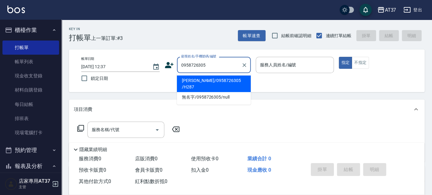
click at [217, 82] on li "[PERSON_NAME]/0958726305 /H287" at bounding box center [214, 84] width 74 height 17
type input "[PERSON_NAME]/0958726305 /H287"
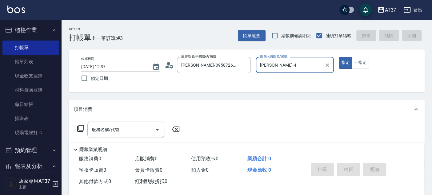
type input "[PERSON_NAME]-4"
click at [128, 121] on div "服務名稱/代號 服務名稱/代號" at bounding box center [247, 140] width 356 height 42
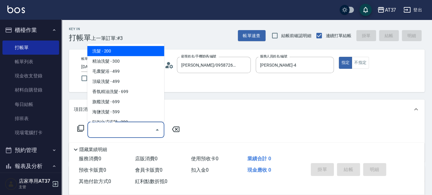
click at [126, 129] on input "服務名稱/代號" at bounding box center [121, 130] width 62 height 11
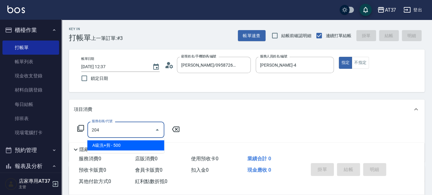
type input "A級洗+剪(204)"
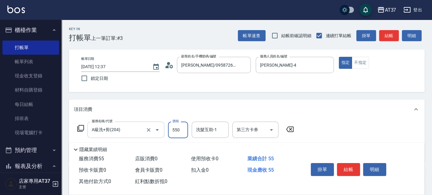
type input "550"
click at [345, 169] on button "結帳" at bounding box center [348, 169] width 23 height 13
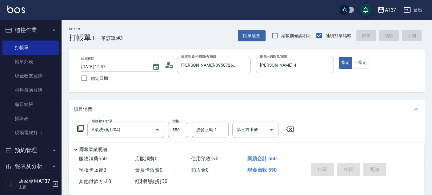
type input "[DATE] 15:11"
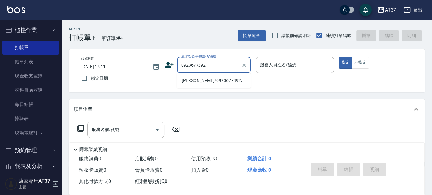
click at [199, 80] on li "[PERSON_NAME]/0923677392/" at bounding box center [214, 81] width 74 height 10
type input "[PERSON_NAME]/0923677392/"
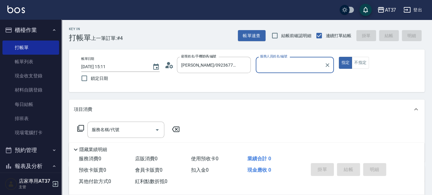
type input "[PERSON_NAME]-99"
click at [330, 66] on icon "Clear" at bounding box center [327, 65] width 6 height 6
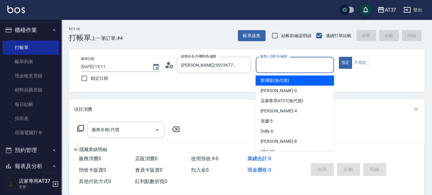
click at [302, 66] on input "服務人員姓名/編號" at bounding box center [295, 65] width 73 height 11
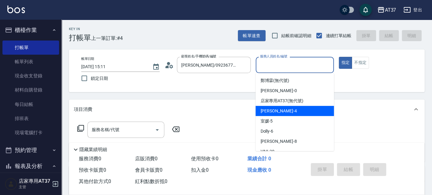
click at [294, 110] on div "[PERSON_NAME] -4" at bounding box center [295, 111] width 79 height 10
type input "[PERSON_NAME]-4"
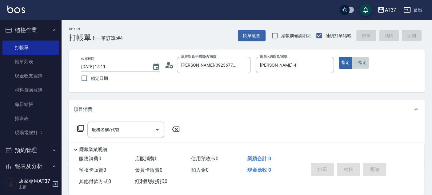
drag, startPoint x: 365, startPoint y: 62, endPoint x: 279, endPoint y: 96, distance: 92.1
click at [365, 62] on button "不指定" at bounding box center [360, 63] width 17 height 12
click at [129, 126] on input "服務名稱/代號" at bounding box center [121, 130] width 62 height 11
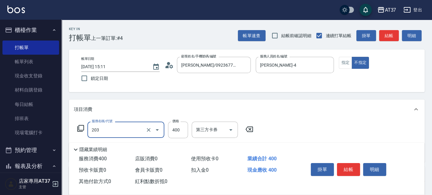
type input "B級洗+剪(203)"
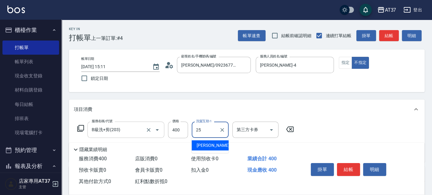
type input "[PERSON_NAME]-25"
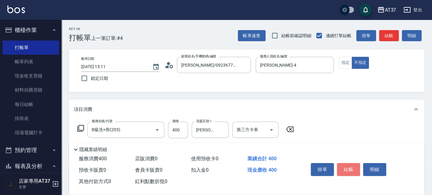
click at [344, 167] on button "結帳" at bounding box center [348, 169] width 23 height 13
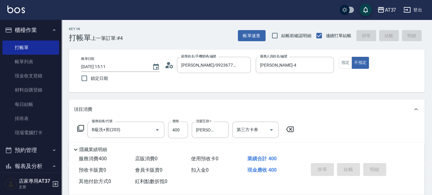
type input "[DATE] 15:37"
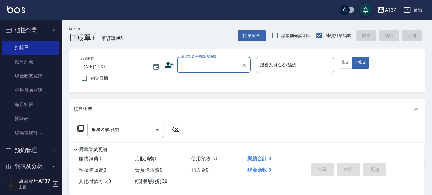
click at [171, 63] on icon at bounding box center [169, 65] width 9 height 9
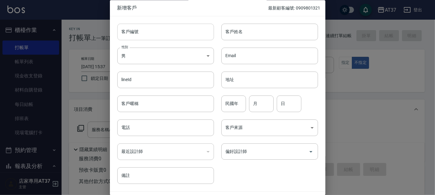
click at [181, 30] on input "客戶編號" at bounding box center [165, 32] width 97 height 17
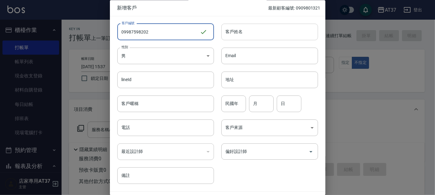
type input "09987598202"
click at [240, 28] on input "客戶姓名" at bounding box center [269, 32] width 97 height 17
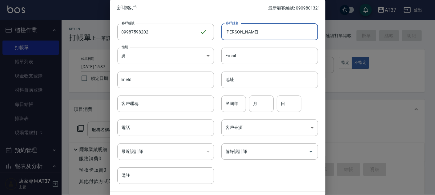
type input "[PERSON_NAME]"
click at [202, 55] on body "AT37 登出 櫃檯作業 打帳單 帳單列表 現金收支登錄 材料自購登錄 每日結帳 排班表 現場電腦打卡 預約管理 預約管理 單日預約紀錄 單週預約紀錄 報表及…" at bounding box center [217, 149] width 435 height 299
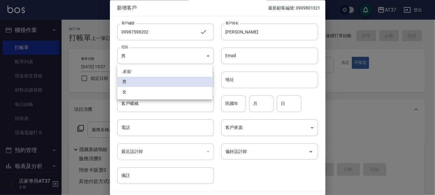
click at [140, 89] on li "女" at bounding box center [164, 92] width 95 height 10
type input "[DEMOGRAPHIC_DATA]"
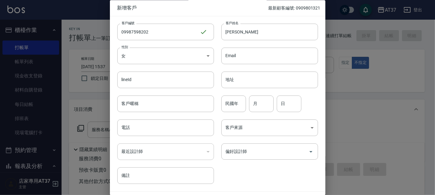
click at [235, 99] on div "民國年 民國年" at bounding box center [233, 104] width 25 height 17
type input "62"
click at [265, 109] on input "月" at bounding box center [261, 104] width 25 height 17
type input "12"
click at [295, 102] on input "日" at bounding box center [289, 104] width 25 height 17
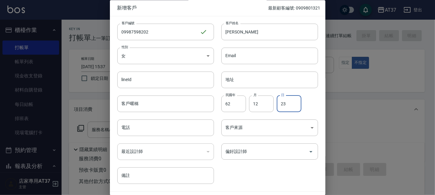
type input "23"
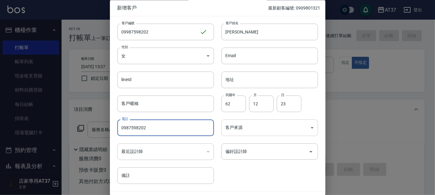
type input "0987598202"
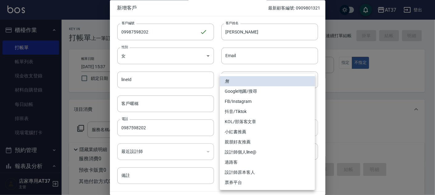
click at [250, 131] on body "AT37 登出 櫃檯作業 打帳單 帳單列表 現金收支登錄 材料自購登錄 每日結帳 排班表 現場電腦打卡 預約管理 預約管理 單日預約紀錄 單週預約紀錄 報表及…" at bounding box center [217, 149] width 435 height 299
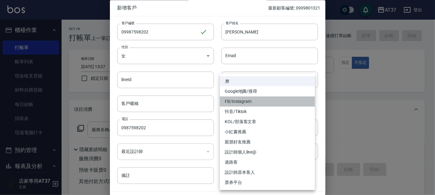
click at [238, 100] on li "FB/Instagram" at bounding box center [267, 102] width 95 height 10
type input "FB/Instagram"
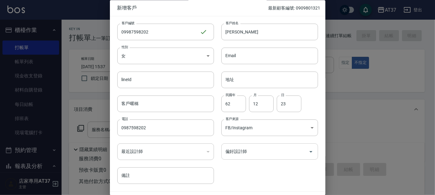
click at [237, 151] on input "偏好設計師" at bounding box center [265, 152] width 82 height 11
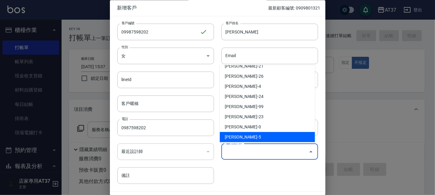
scroll to position [68, 0]
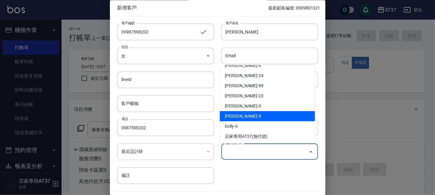
click at [251, 115] on li "[PERSON_NAME]-5" at bounding box center [267, 116] width 95 height 10
type input "[PERSON_NAME]"
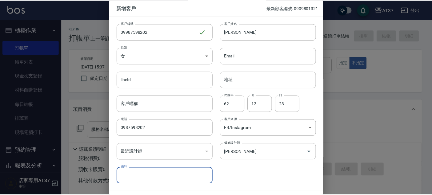
scroll to position [18, 0]
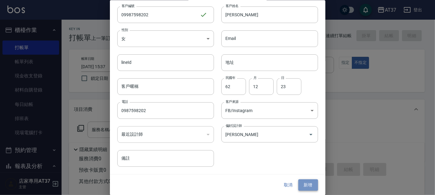
drag, startPoint x: 313, startPoint y: 184, endPoint x: 314, endPoint y: 180, distance: 4.0
click at [313, 184] on button "新增" at bounding box center [308, 185] width 20 height 11
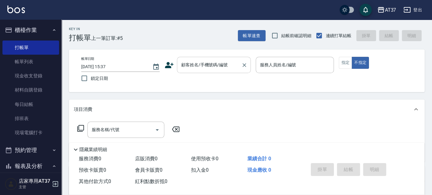
click at [206, 73] on div "顧客姓名/手機號碼/編號" at bounding box center [214, 65] width 74 height 16
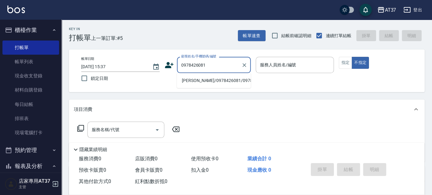
click at [215, 85] on li "[PERSON_NAME]/0978426081/0978426081" at bounding box center [214, 81] width 74 height 10
type input "[PERSON_NAME]/0978426081/0978426081"
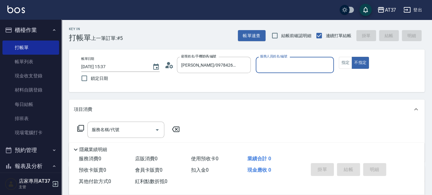
type input "Dolly-6"
click at [352, 57] on button "不指定" at bounding box center [360, 63] width 17 height 12
type button "false"
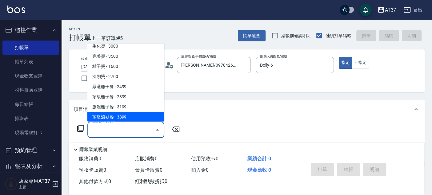
scroll to position [316, 0]
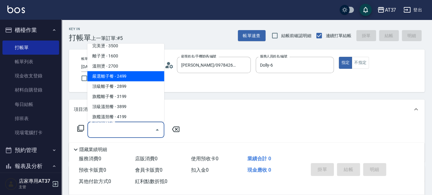
type input "嚴選離子餐(308)"
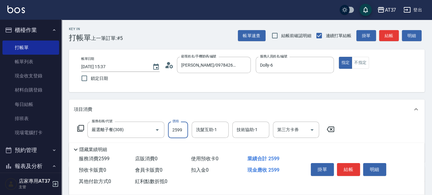
type input "2599"
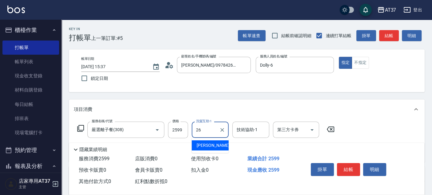
type input "[PERSON_NAME]-26"
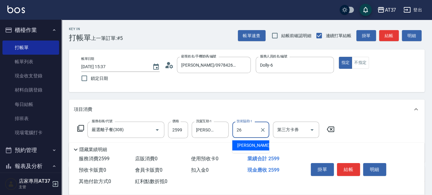
type input "[PERSON_NAME]-26"
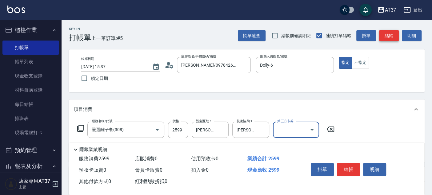
click at [382, 31] on button "結帳" at bounding box center [389, 35] width 20 height 11
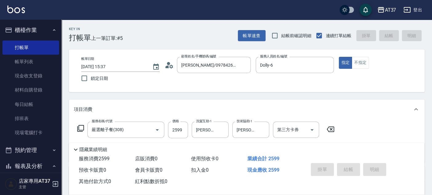
type input "[DATE] 16:21"
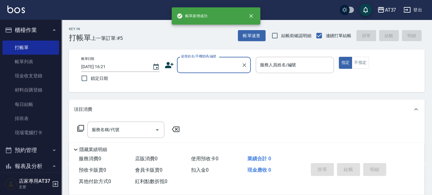
scroll to position [0, 0]
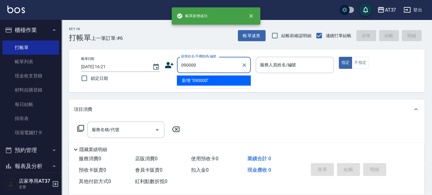
type input "090000"
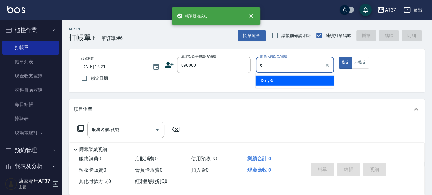
type input "6"
type button "true"
type input "Dolly-6"
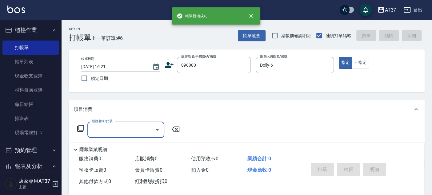
type input "新客人 姓名未設定/090000/null"
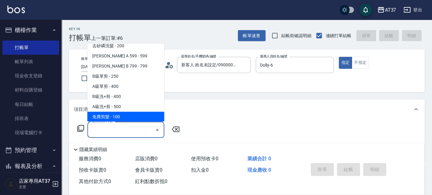
scroll to position [144, 0]
type input "A精油洗+剪(206)"
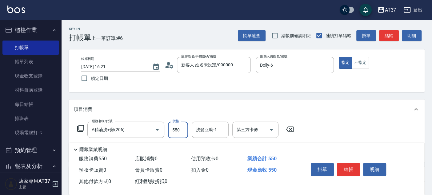
type input "550"
click at [381, 36] on button "結帳" at bounding box center [389, 35] width 20 height 11
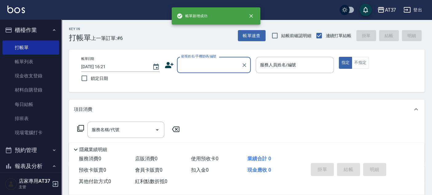
scroll to position [0, 0]
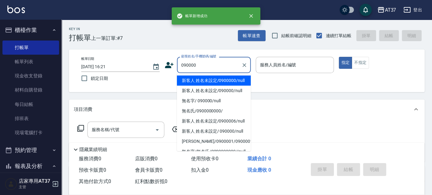
type input "新客人 姓名未設定/0900000/null"
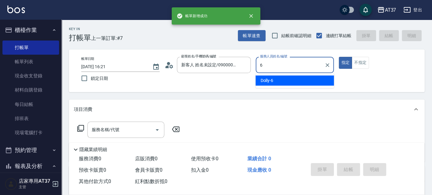
type input "Dolly-6"
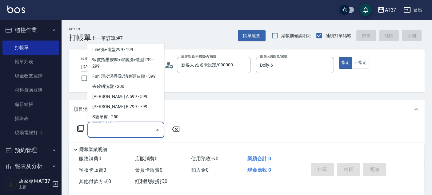
scroll to position [144, 0]
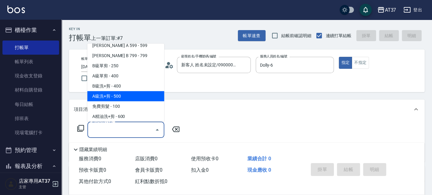
type input "A級洗+剪(204)"
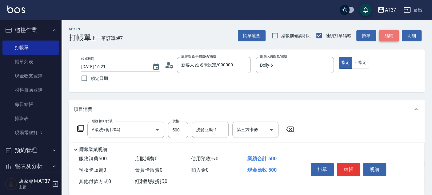
click at [381, 36] on button "結帳" at bounding box center [389, 35] width 20 height 11
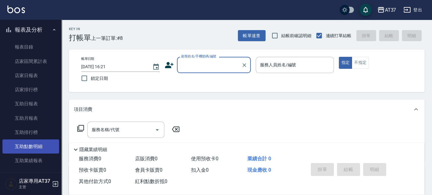
scroll to position [205, 0]
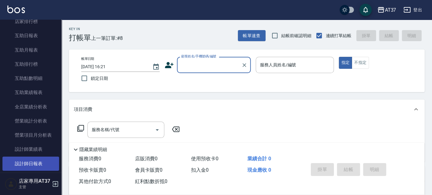
click at [37, 159] on link "設計師日報表" at bounding box center [30, 164] width 57 height 14
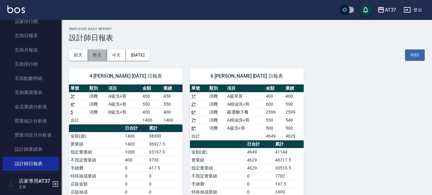
click at [93, 50] on button "昨天" at bounding box center [97, 55] width 19 height 11
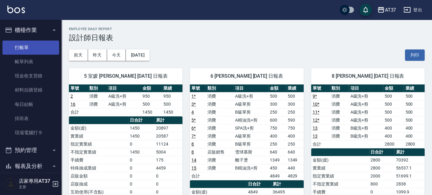
click at [29, 45] on link "打帳單" at bounding box center [30, 48] width 57 height 14
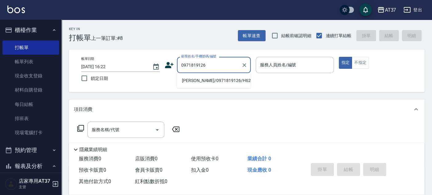
click at [231, 79] on li "[PERSON_NAME]/0971819126/H623" at bounding box center [214, 81] width 74 height 10
type input "[PERSON_NAME]/0971819126/H623"
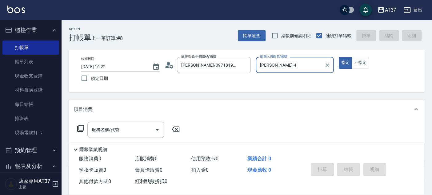
type input "[PERSON_NAME]-4"
click at [110, 131] on div "服務名稱/代號 服務名稱/代號" at bounding box center [125, 130] width 77 height 16
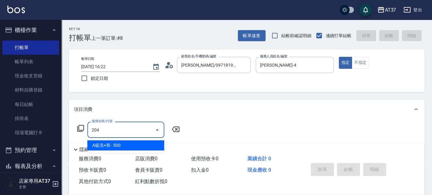
type input "A級洗+剪(204)"
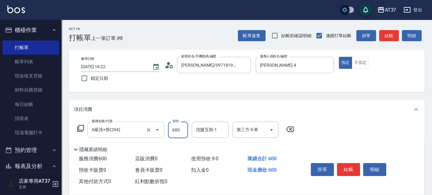
type input "600"
type input "[PERSON_NAME]-25"
click at [346, 169] on button "結帳" at bounding box center [348, 169] width 23 height 13
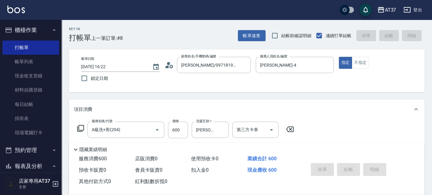
type input "[DATE] 16:37"
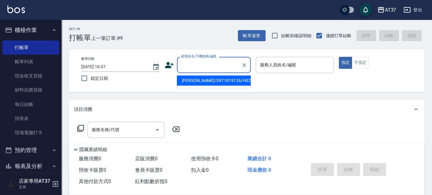
click at [205, 68] on input "顧客姓名/手機號碼/編號" at bounding box center [209, 65] width 59 height 11
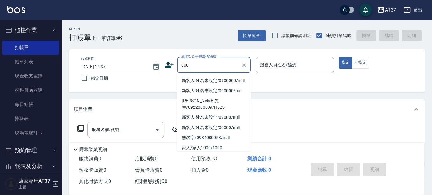
click at [208, 82] on li "新客人 姓名未設定/0900000/null" at bounding box center [214, 81] width 74 height 10
type input "新客人 姓名未設定/0900000/null"
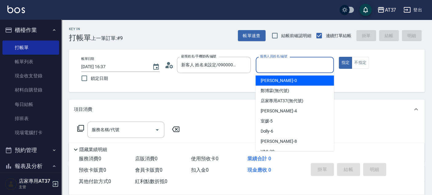
click at [262, 62] on input "服務人員姓名/編號" at bounding box center [295, 65] width 73 height 11
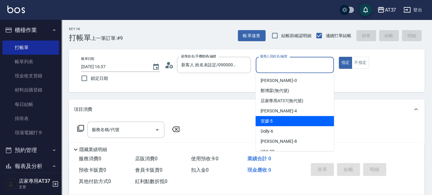
click at [281, 122] on div "室媛 -5" at bounding box center [295, 121] width 79 height 10
type input "室媛-5"
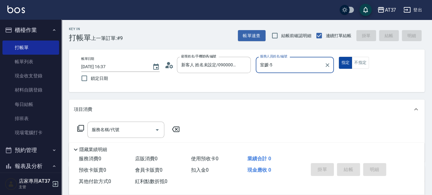
click at [361, 61] on button "不指定" at bounding box center [360, 63] width 17 height 12
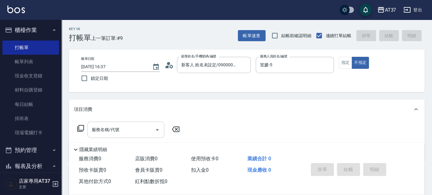
click at [127, 128] on input "服務名稱/代號" at bounding box center [121, 130] width 62 height 11
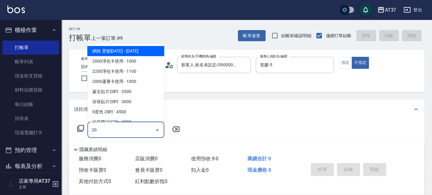
type input "204"
type input "3"
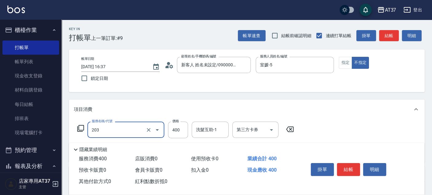
type input "B級洗+剪(203)"
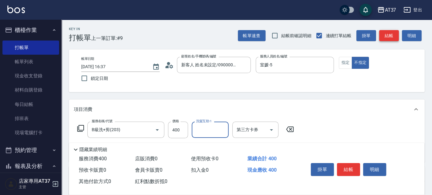
click at [389, 37] on button "結帳" at bounding box center [389, 35] width 20 height 11
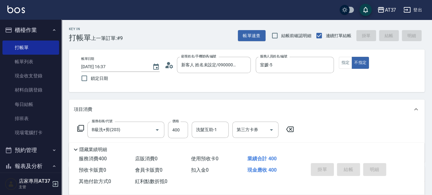
type input "[DATE] 16:44"
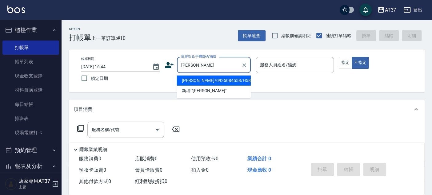
drag, startPoint x: 224, startPoint y: 83, endPoint x: 217, endPoint y: 104, distance: 22.2
click at [223, 83] on li "[PERSON_NAME]/0935084558/H586" at bounding box center [214, 81] width 74 height 10
type input "[PERSON_NAME]/0935084558/H586"
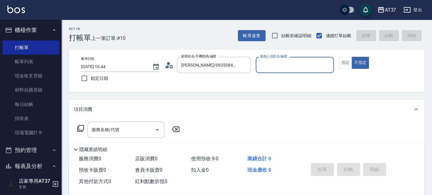
type input "[PERSON_NAME]-4"
click at [345, 64] on button "指定" at bounding box center [345, 63] width 13 height 12
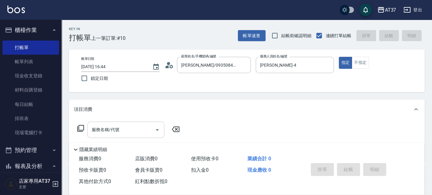
click at [97, 130] on input "服務名稱/代號" at bounding box center [121, 130] width 62 height 11
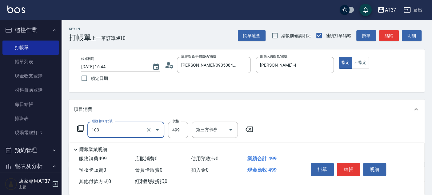
type input "毛囊髮浴(103)"
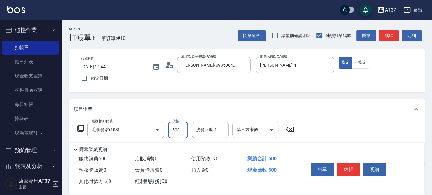
type input "500"
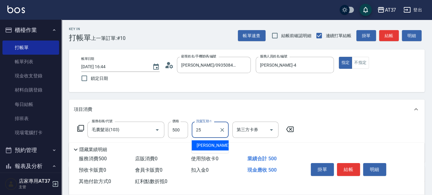
type input "[PERSON_NAME]-25"
type input "B級單剪(201)"
type input "100"
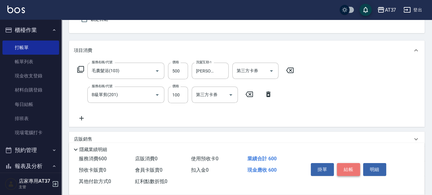
click at [349, 169] on button "結帳" at bounding box center [348, 169] width 23 height 13
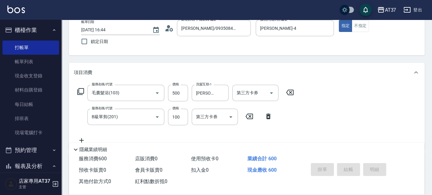
scroll to position [2, 0]
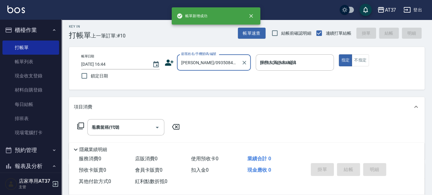
type input "[DATE] 16:56"
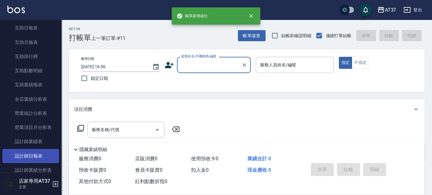
scroll to position [239, 0]
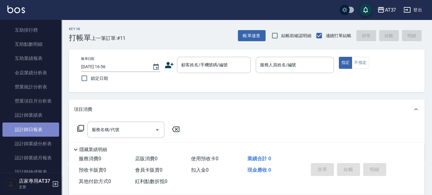
click at [40, 127] on link "設計師日報表" at bounding box center [30, 130] width 57 height 14
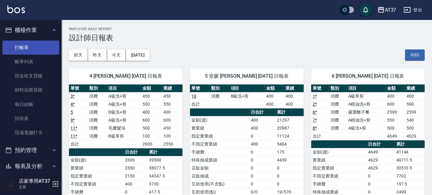
click at [25, 47] on link "打帳單" at bounding box center [30, 48] width 57 height 14
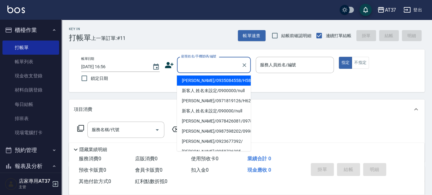
click at [191, 66] on input "顧客姓名/手機號碼/編號" at bounding box center [209, 65] width 59 height 11
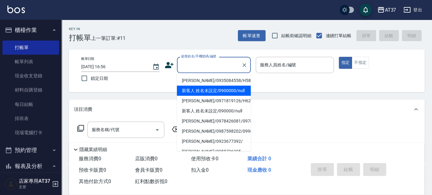
click at [184, 96] on li "新客人 姓名未設定/0900000/null" at bounding box center [214, 91] width 74 height 10
type input "新客人 姓名未設定/0900000/null"
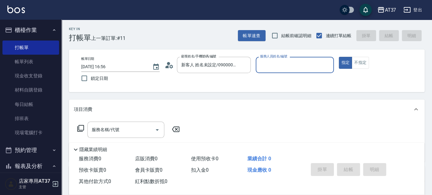
click at [274, 67] on input "服務人員姓名/編號" at bounding box center [295, 65] width 73 height 11
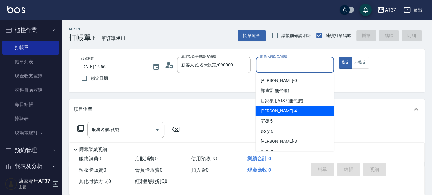
click at [281, 113] on div "[PERSON_NAME] -4" at bounding box center [295, 111] width 79 height 10
type input "[PERSON_NAME]-4"
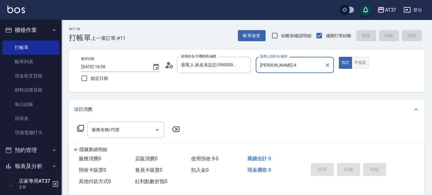
click at [361, 62] on button "不指定" at bounding box center [360, 63] width 17 height 12
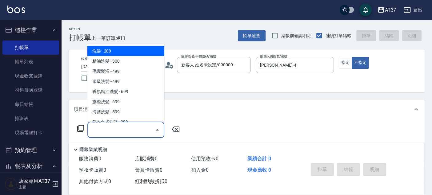
click at [145, 133] on input "服務名稱/代號" at bounding box center [121, 130] width 62 height 11
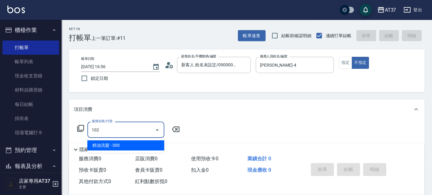
type input "3"
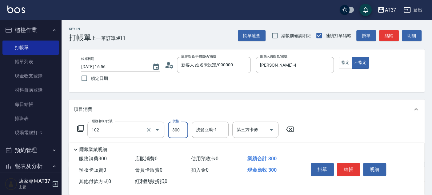
type input "精油洗髮(102)"
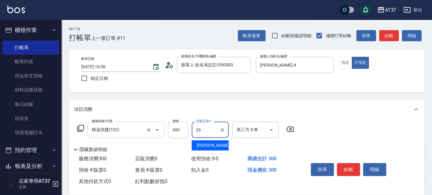
type input "[PERSON_NAME]-26"
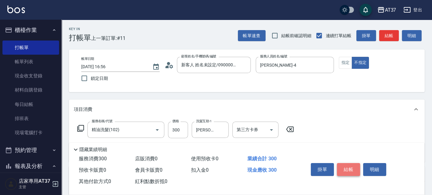
click at [343, 167] on button "結帳" at bounding box center [348, 169] width 23 height 13
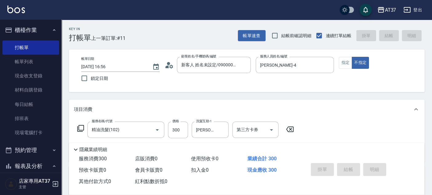
type input "[DATE] 17:04"
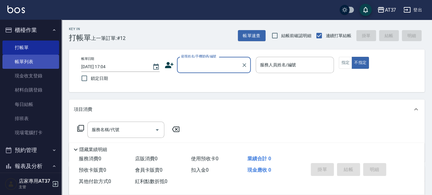
click at [36, 62] on link "帳單列表" at bounding box center [30, 62] width 57 height 14
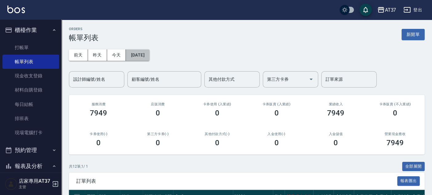
click at [146, 58] on button "[DATE]" at bounding box center [137, 55] width 23 height 11
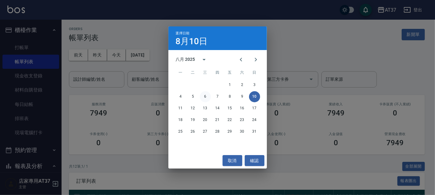
click at [203, 95] on button "6" at bounding box center [205, 96] width 11 height 11
click at [240, 61] on icon "Previous month" at bounding box center [240, 59] width 7 height 7
click at [241, 58] on icon "Previous month" at bounding box center [240, 59] width 7 height 7
click at [229, 95] on button "6" at bounding box center [229, 96] width 11 height 11
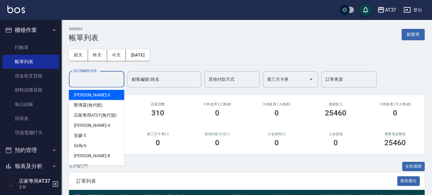
click at [100, 83] on input "設計師編號/姓名" at bounding box center [97, 79] width 50 height 11
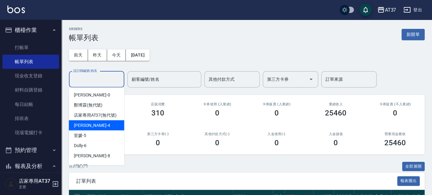
click at [105, 129] on div "[PERSON_NAME] -4" at bounding box center [96, 125] width 55 height 10
type input "[PERSON_NAME]-4"
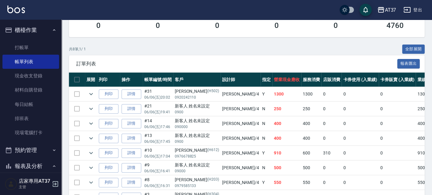
scroll to position [137, 0]
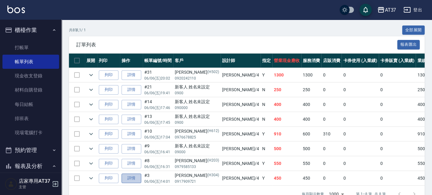
click at [133, 177] on link "詳情" at bounding box center [132, 179] width 20 height 10
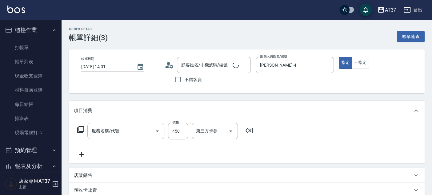
type input "[DATE] 14:01"
type input "[PERSON_NAME]-4"
type input "A級洗+剪(204)"
type input "[PERSON_NAME]/0917909721 /H304"
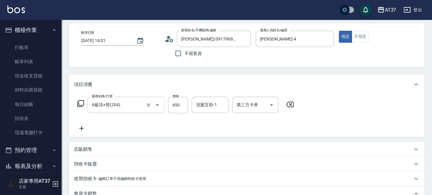
scroll to position [103, 0]
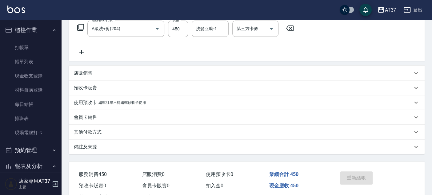
click at [89, 71] on p "店販銷售" at bounding box center [83, 73] width 18 height 6
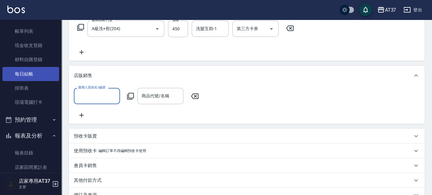
scroll to position [0, 0]
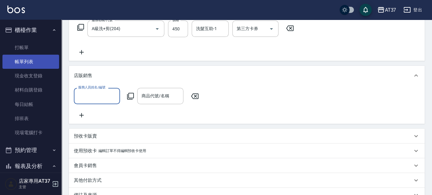
click at [39, 62] on link "帳單列表" at bounding box center [30, 62] width 57 height 14
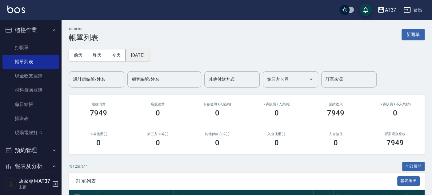
click at [147, 58] on button "[DATE]" at bounding box center [137, 55] width 23 height 11
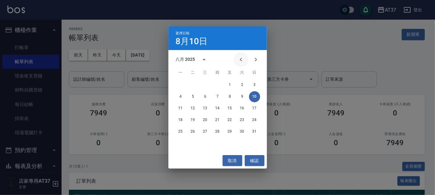
click at [238, 58] on icon "Previous month" at bounding box center [240, 59] width 7 height 7
drag, startPoint x: 239, startPoint y: 62, endPoint x: 239, endPoint y: 66, distance: 3.4
click at [239, 62] on icon "Previous month" at bounding box center [240, 59] width 7 height 7
click at [229, 96] on button "6" at bounding box center [229, 96] width 11 height 11
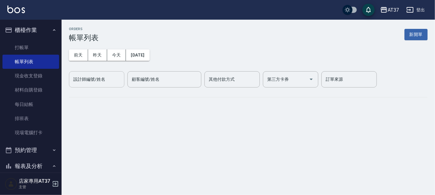
click at [95, 81] on input "設計師編號/姓名" at bounding box center [97, 79] width 50 height 11
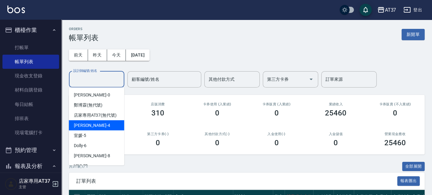
click at [102, 131] on div "[PERSON_NAME] -4" at bounding box center [96, 125] width 55 height 10
type input "[PERSON_NAME]-4"
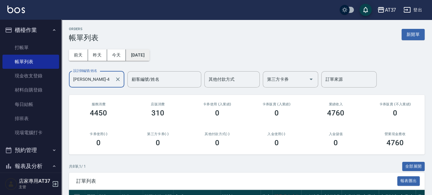
click at [144, 54] on button "[DATE]" at bounding box center [137, 55] width 23 height 11
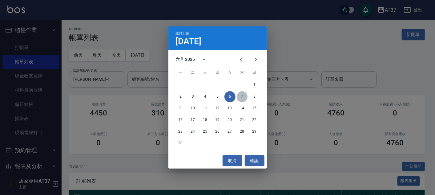
click at [238, 98] on button "7" at bounding box center [242, 96] width 11 height 11
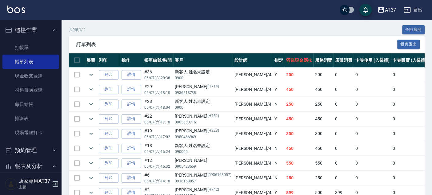
scroll to position [170, 0]
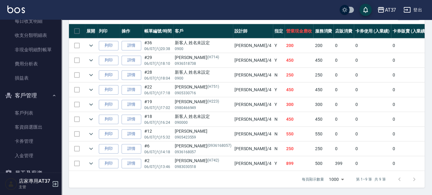
click at [38, 101] on button "客戶管理" at bounding box center [30, 96] width 57 height 16
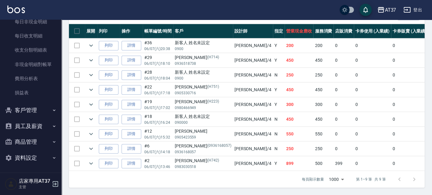
click at [38, 106] on button "客戶管理" at bounding box center [30, 111] width 57 height 16
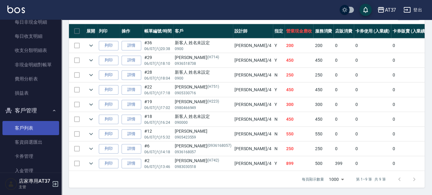
scroll to position [547, 0]
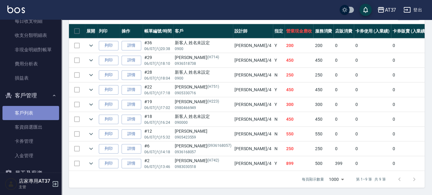
click at [37, 108] on link "客戶列表" at bounding box center [30, 113] width 57 height 14
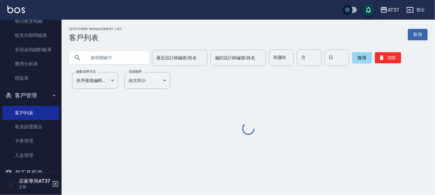
click at [99, 54] on input "text" at bounding box center [115, 58] width 58 height 17
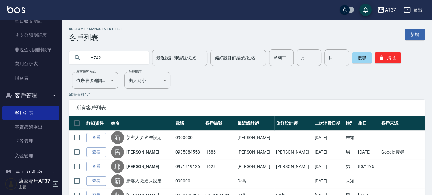
type input "H742"
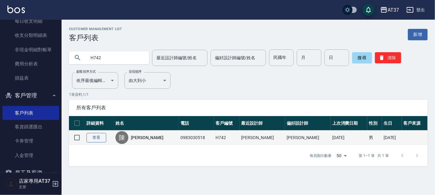
click at [105, 137] on link "查看" at bounding box center [97, 138] width 20 height 10
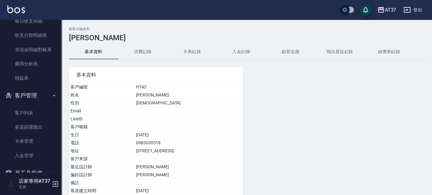
click at [155, 52] on button "消費記錄" at bounding box center [142, 52] width 49 height 15
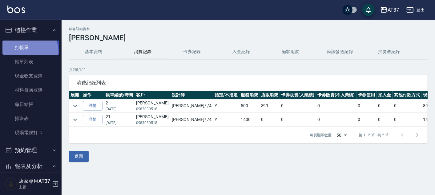
click at [26, 52] on link "打帳單" at bounding box center [30, 48] width 57 height 14
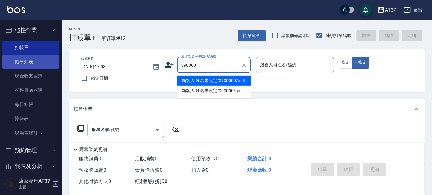
type input "新客人 姓名未設定/0900000/null"
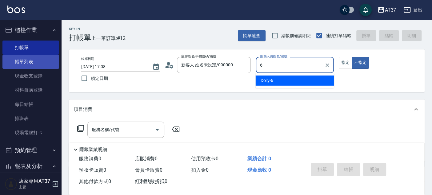
type input "6"
type button "false"
type input "Dolly-6"
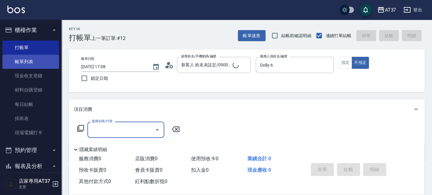
type input "新客人 姓名未設定/090000/null"
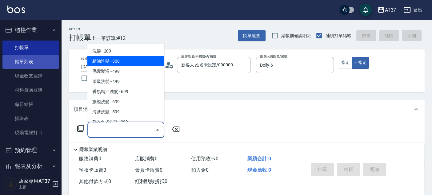
type input "精油洗髮(102)"
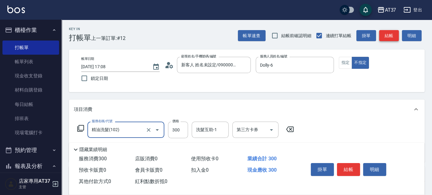
click at [384, 35] on button "結帳" at bounding box center [389, 35] width 20 height 11
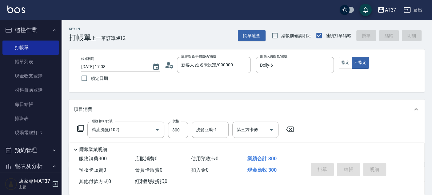
type input "[DATE] 17:17"
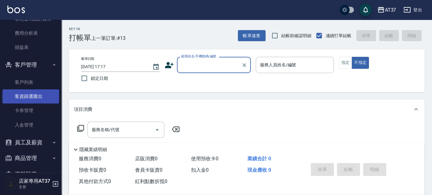
scroll to position [581, 0]
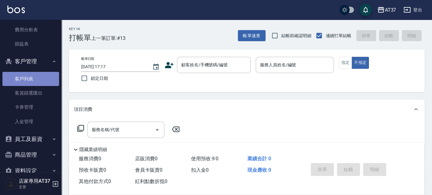
click at [32, 76] on link "客戶列表" at bounding box center [30, 79] width 57 height 14
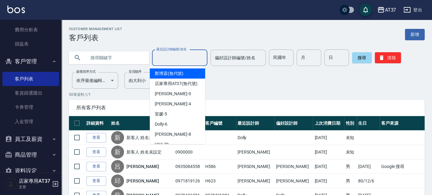
click at [165, 57] on input "最近設計師編號/姓名" at bounding box center [180, 58] width 50 height 11
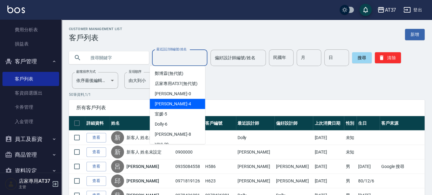
click at [171, 107] on span "[PERSON_NAME] -4" at bounding box center [173, 104] width 36 height 6
type input "[PERSON_NAME]-4"
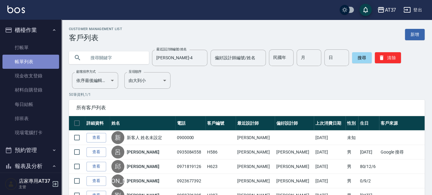
click at [33, 59] on link "帳單列表" at bounding box center [30, 62] width 57 height 14
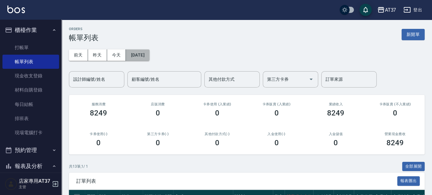
click at [149, 58] on button "[DATE]" at bounding box center [137, 55] width 23 height 11
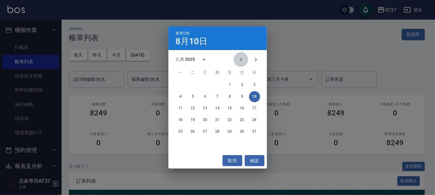
click at [238, 59] on icon "Previous month" at bounding box center [240, 59] width 7 height 7
click at [240, 97] on button "7" at bounding box center [242, 96] width 11 height 11
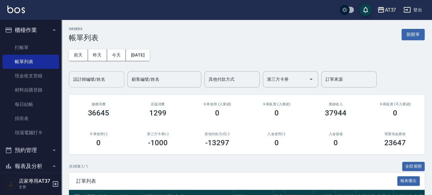
click at [103, 81] on input "設計師編號/姓名" at bounding box center [97, 79] width 50 height 11
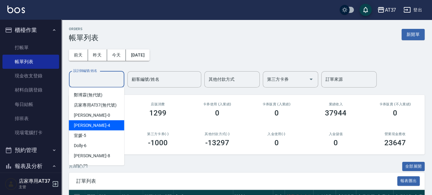
click at [96, 131] on div "[PERSON_NAME] -4" at bounding box center [96, 125] width 55 height 10
type input "[PERSON_NAME]-4"
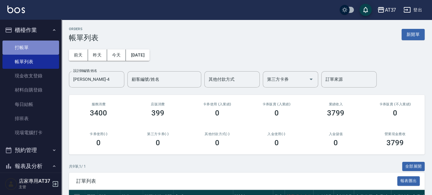
click at [37, 49] on link "打帳單" at bounding box center [30, 48] width 57 height 14
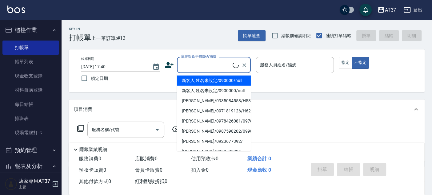
click at [197, 65] on input "顧客姓名/手機號碼/編號" at bounding box center [206, 65] width 53 height 11
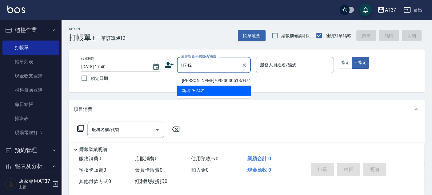
click at [193, 83] on li "[PERSON_NAME]/0983030518/H742" at bounding box center [214, 81] width 74 height 10
type input "[PERSON_NAME]/0983030518/H742"
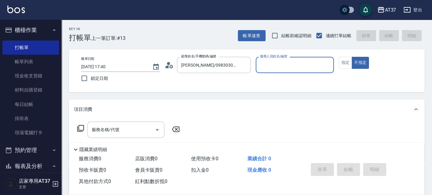
type input "[PERSON_NAME]-4"
click at [347, 62] on button "指定" at bounding box center [345, 63] width 13 height 12
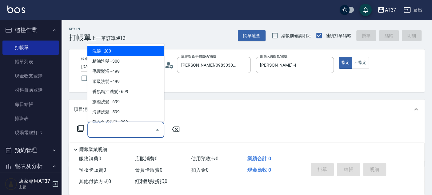
click at [98, 131] on div "服務名稱/代號 服務名稱/代號" at bounding box center [125, 130] width 77 height 16
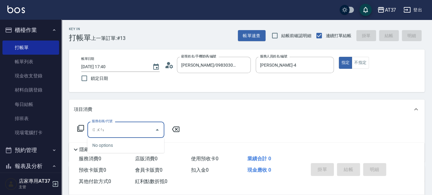
type input "滾"
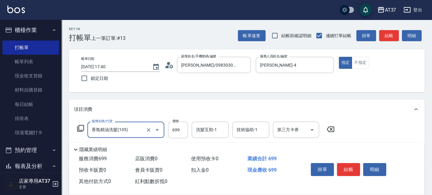
type input "香氛精油洗髮(105)"
type input "700"
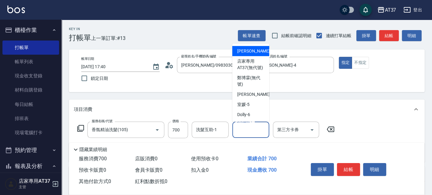
click at [242, 127] on div "技術協助-1 技術協助-1" at bounding box center [250, 130] width 37 height 16
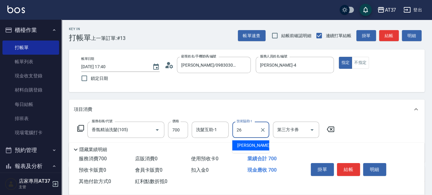
type input "[PERSON_NAME]-26"
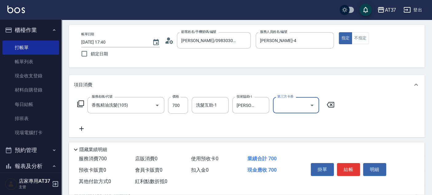
scroll to position [34, 0]
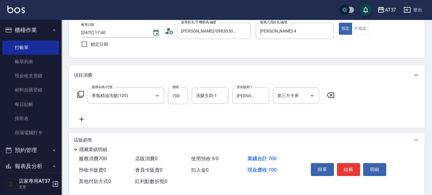
click at [190, 95] on div "服務名稱/代號 香氛精油洗髮(105) 服務名稱/代號 價格 700 價格 洗髮互助-1 洗髮互助-1 技術協助-1 [PERSON_NAME]-26 技術協…" at bounding box center [206, 96] width 264 height 17
click at [197, 94] on div "洗髮互助-1 洗髮互助-1" at bounding box center [210, 96] width 37 height 16
type input "[PERSON_NAME]-26"
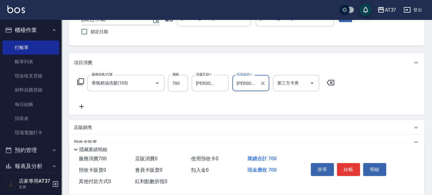
scroll to position [103, 0]
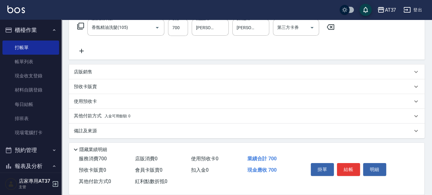
click at [88, 70] on p "店販銷售" at bounding box center [83, 72] width 18 height 6
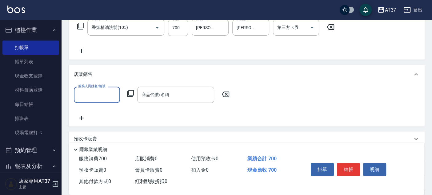
scroll to position [0, 0]
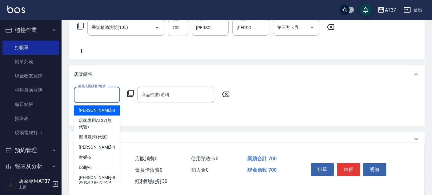
click at [98, 90] on input "服務人員姓名/編號" at bounding box center [97, 95] width 41 height 11
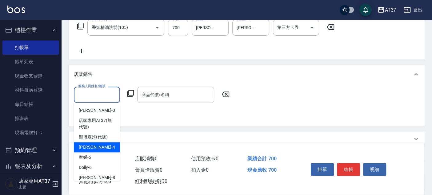
drag, startPoint x: 98, startPoint y: 146, endPoint x: 112, endPoint y: 143, distance: 14.9
click at [98, 147] on div "[PERSON_NAME] -4" at bounding box center [97, 148] width 46 height 10
type input "[PERSON_NAME]-4"
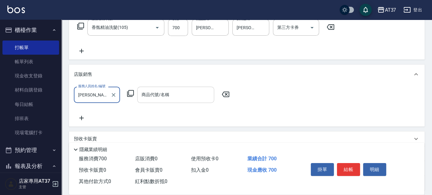
click at [173, 92] on input "商品代號/名稱" at bounding box center [175, 95] width 71 height 11
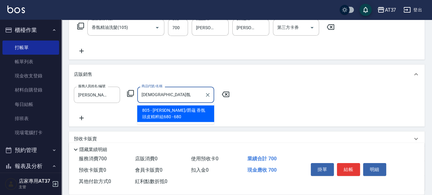
type input "香"
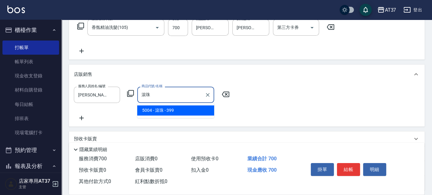
type input "滾珠"
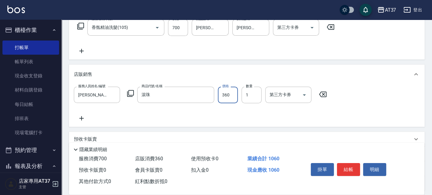
type input "360"
click at [83, 50] on icon at bounding box center [81, 50] width 15 height 7
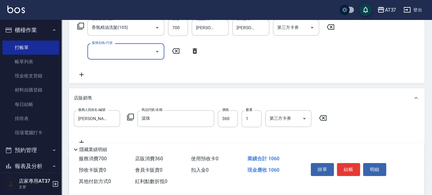
click at [99, 51] on input "服務名稱/代號" at bounding box center [121, 51] width 62 height 11
type input "A級單剪(202)"
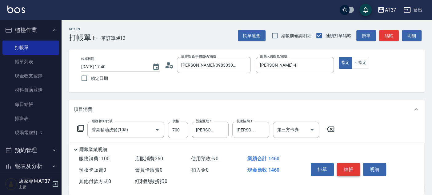
click at [350, 167] on button "結帳" at bounding box center [348, 169] width 23 height 13
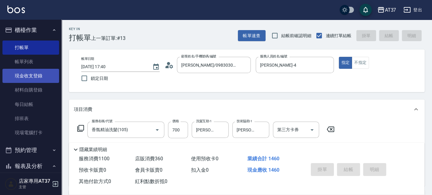
type input "[DATE] 17:41"
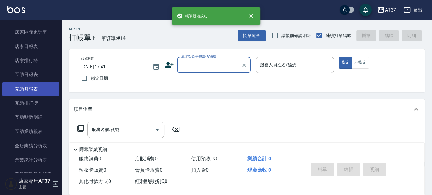
scroll to position [239, 0]
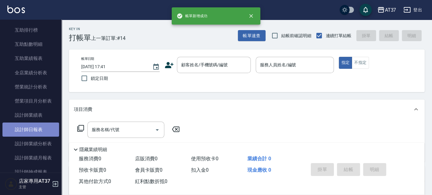
click at [39, 132] on link "設計師日報表" at bounding box center [30, 130] width 57 height 14
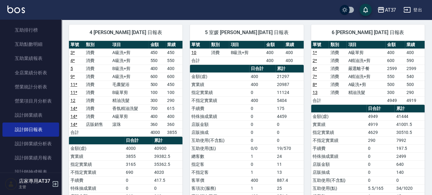
scroll to position [34, 0]
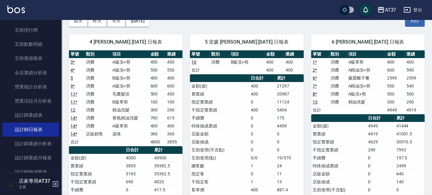
click at [74, 93] on link "11 *" at bounding box center [74, 94] width 7 height 5
click at [74, 132] on link "14 *" at bounding box center [74, 134] width 7 height 5
